Goal: Information Seeking & Learning: Check status

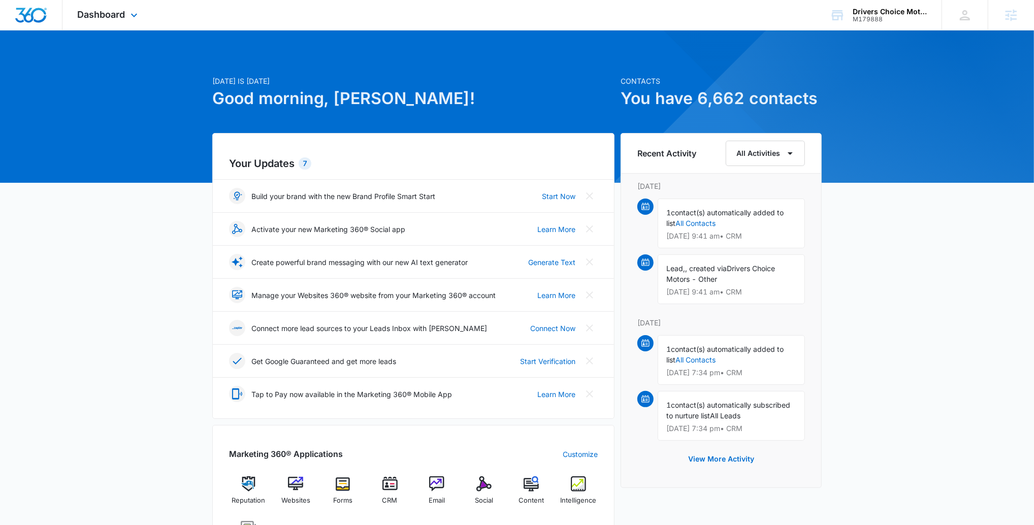
click at [90, 21] on div "Dashboard Apps Reputation Websites Forms CRM Email Social POS Content Intellige…" at bounding box center [108, 15] width 93 height 30
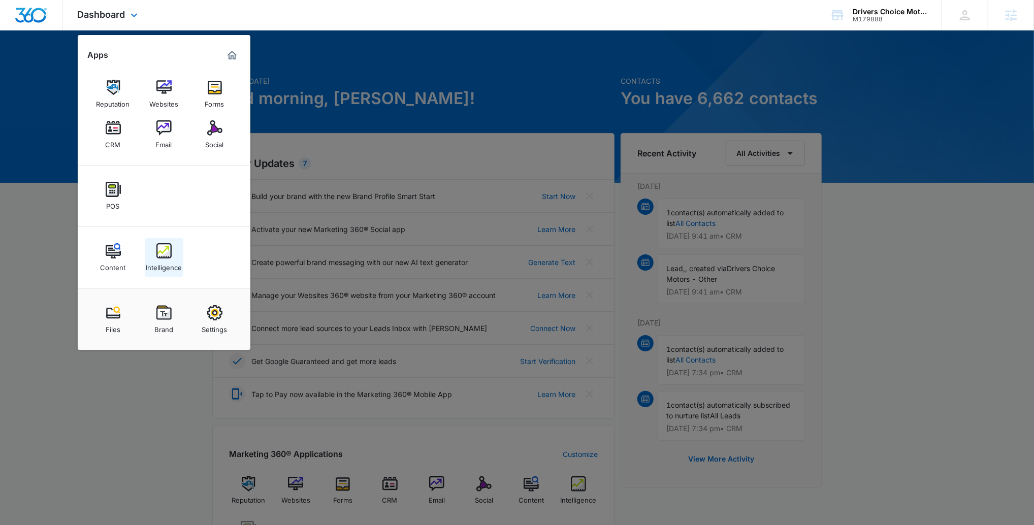
click at [173, 264] on div "Intelligence" at bounding box center [164, 265] width 36 height 13
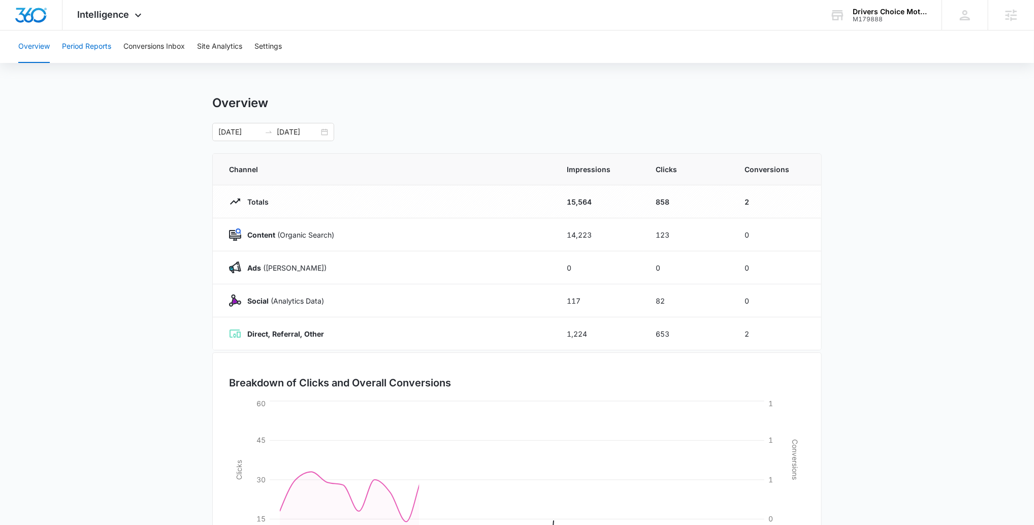
click at [96, 54] on button "Period Reports" at bounding box center [86, 46] width 49 height 33
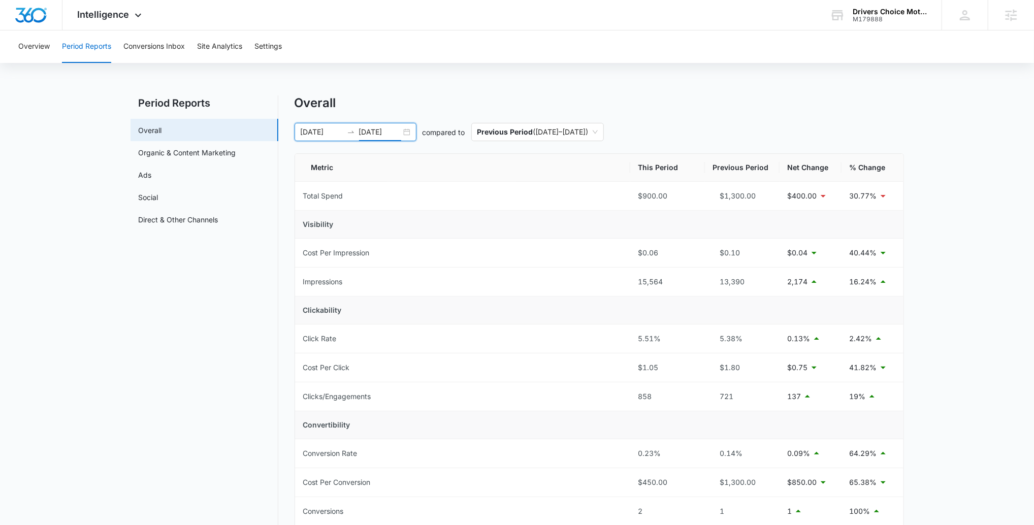
click at [378, 134] on input "[DATE]" at bounding box center [380, 131] width 42 height 11
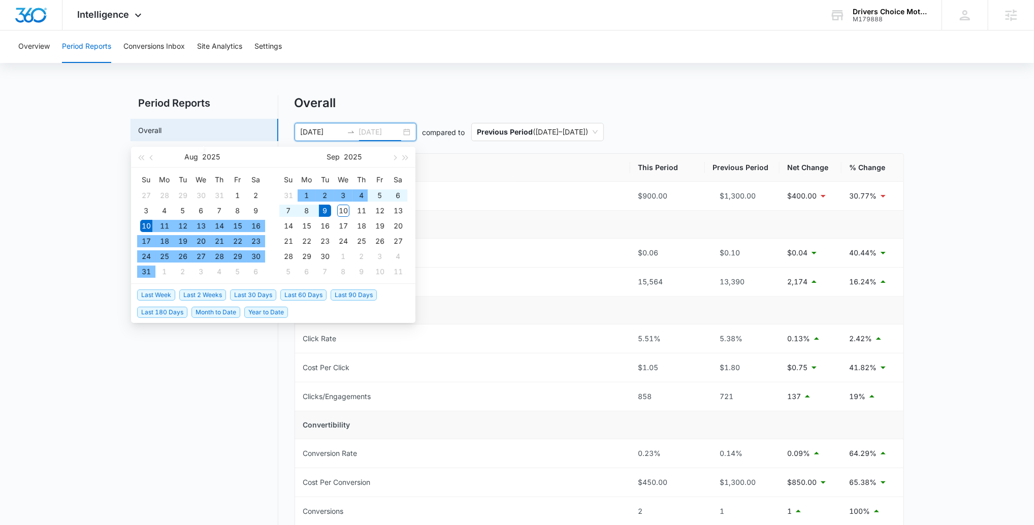
type input "[DATE]"
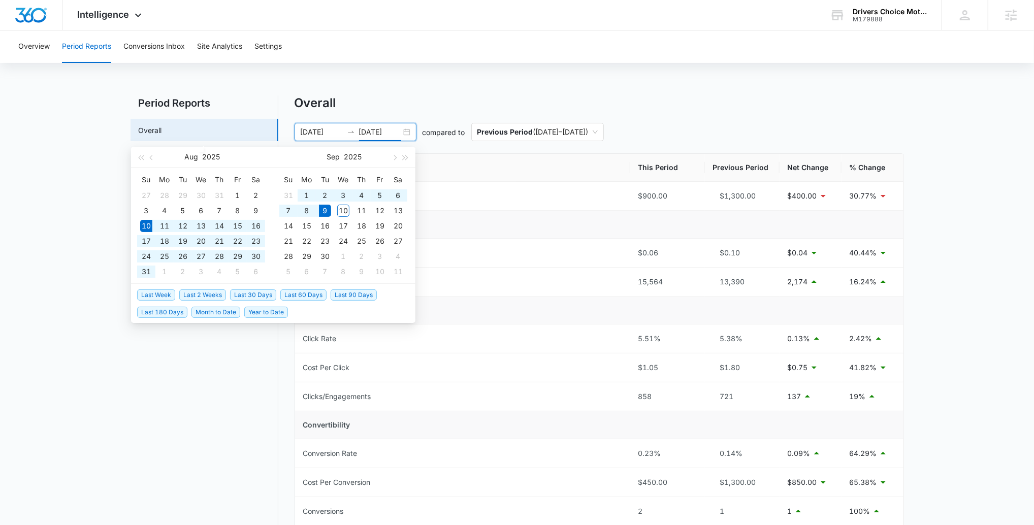
click at [264, 293] on span "Last 30 Days" at bounding box center [253, 295] width 46 height 11
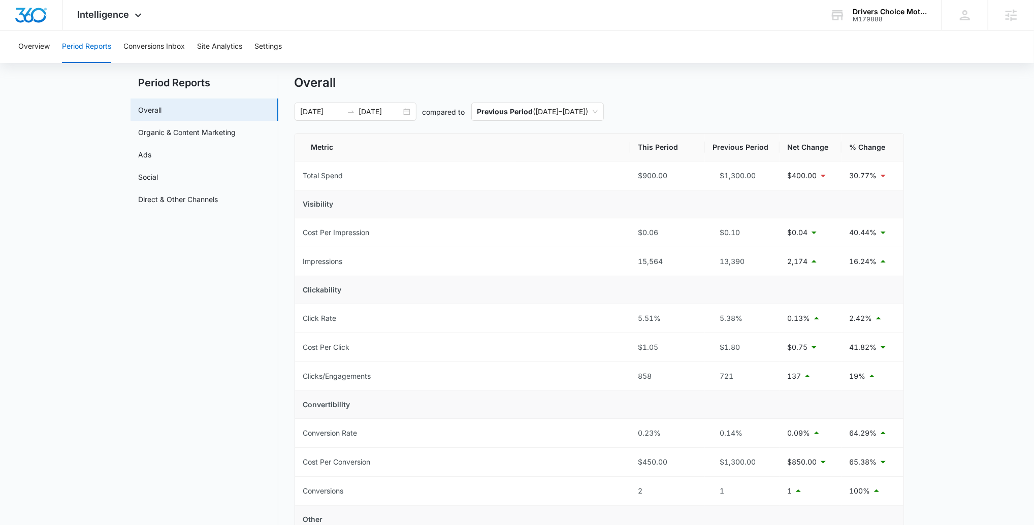
click at [951, 269] on main "Period Reports Overall Organic & Content Marketing Ads Social Direct & Other Ch…" at bounding box center [517, 473] width 1034 height 797
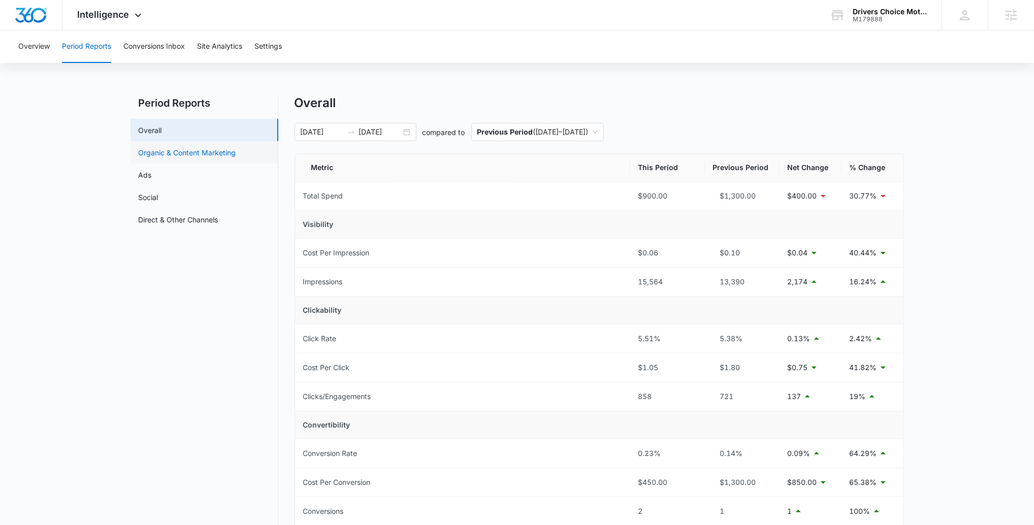
click at [169, 151] on link "Organic & Content Marketing" at bounding box center [188, 152] width 98 height 11
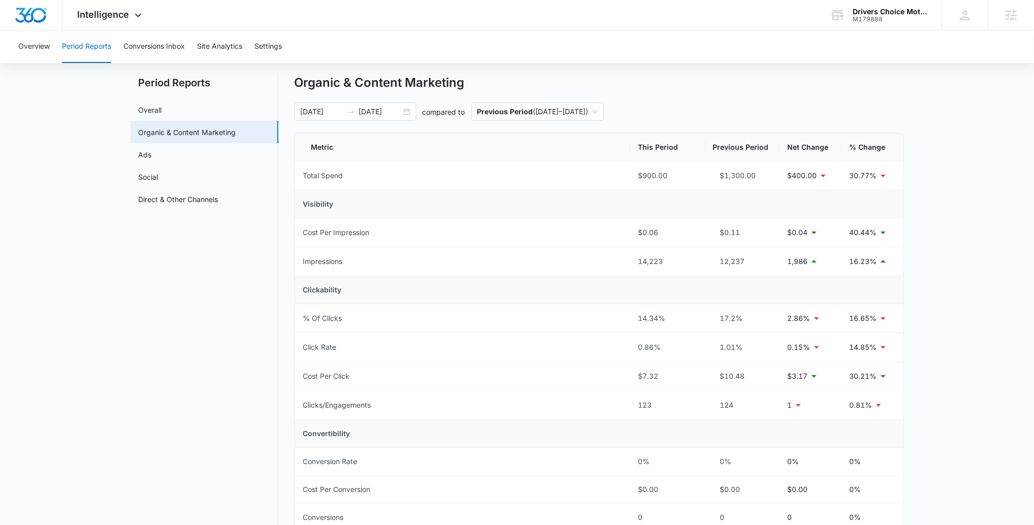
scroll to position [18, 0]
click at [162, 114] on link "Overall" at bounding box center [150, 112] width 23 height 11
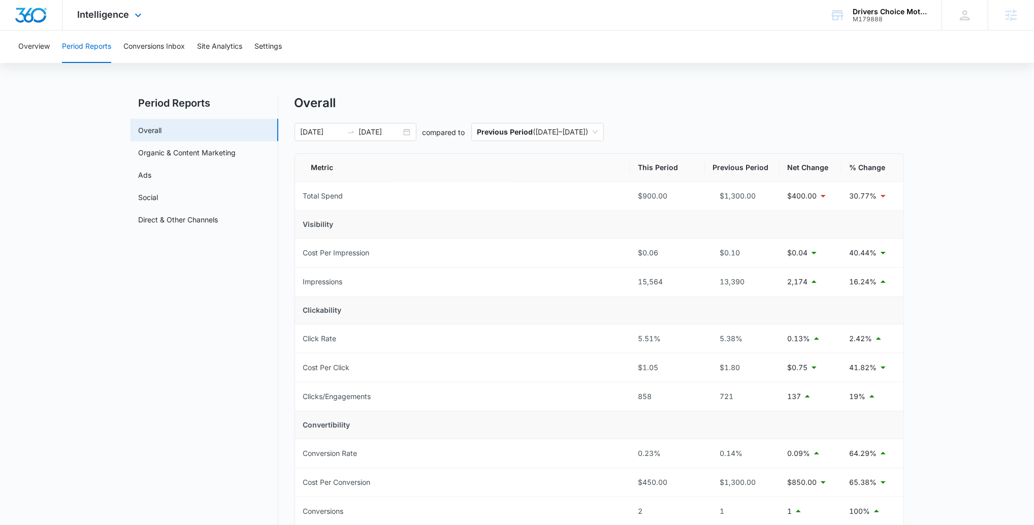
drag, startPoint x: 138, startPoint y: 17, endPoint x: 138, endPoint y: 102, distance: 85.3
click at [138, 17] on icon at bounding box center [138, 15] width 12 height 12
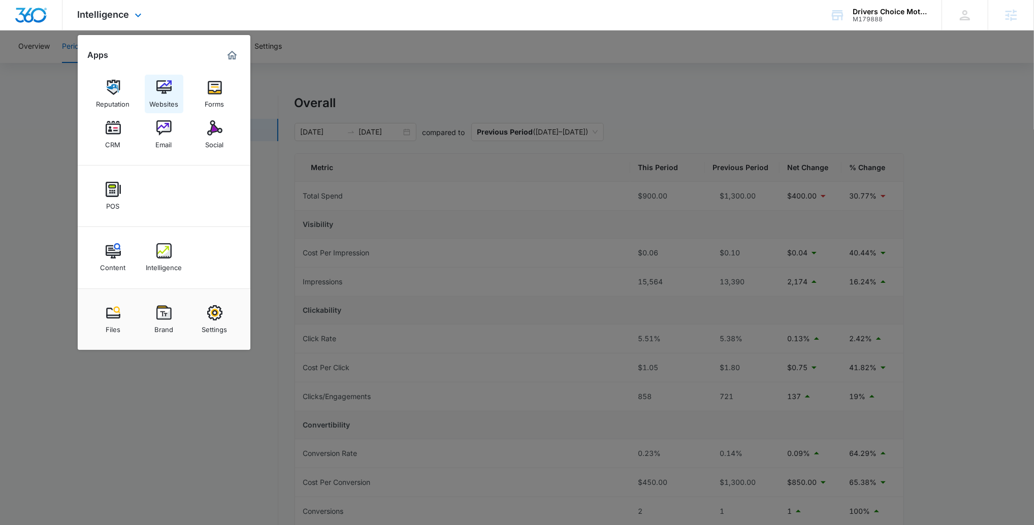
click at [166, 92] on img at bounding box center [163, 87] width 15 height 15
